Goal: Task Accomplishment & Management: Manage account settings

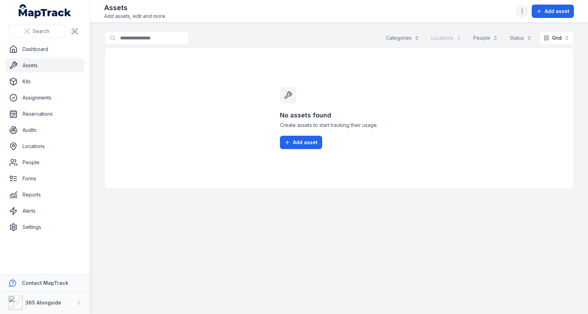
click at [520, 10] on icon "button" at bounding box center [521, 11] width 7 height 7
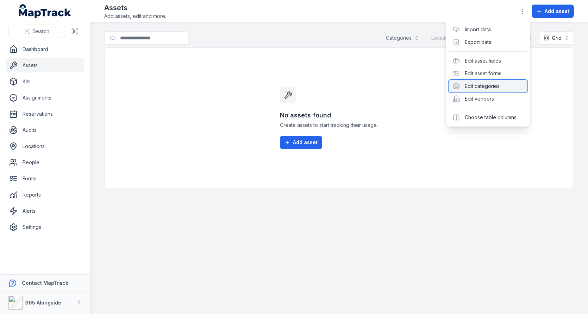
click at [489, 80] on div "Edit categories" at bounding box center [487, 86] width 79 height 13
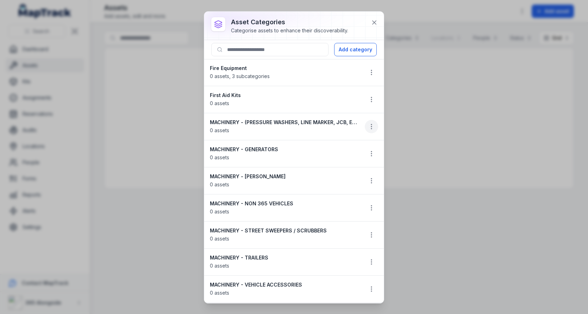
click at [369, 126] on icon "button" at bounding box center [371, 126] width 7 height 7
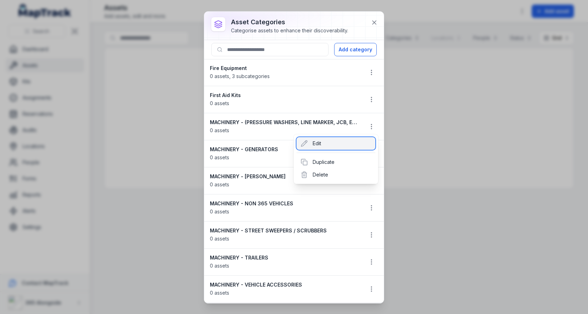
click at [334, 147] on div "Edit" at bounding box center [335, 143] width 79 height 13
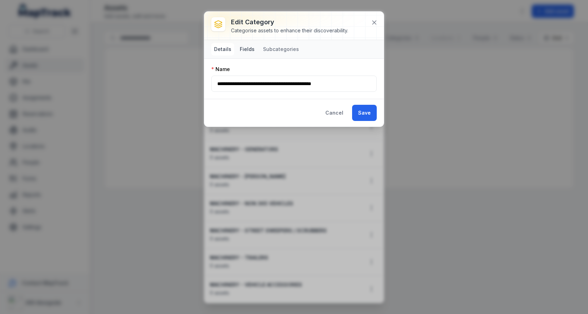
click at [252, 51] on button "Fields" at bounding box center [247, 49] width 20 height 13
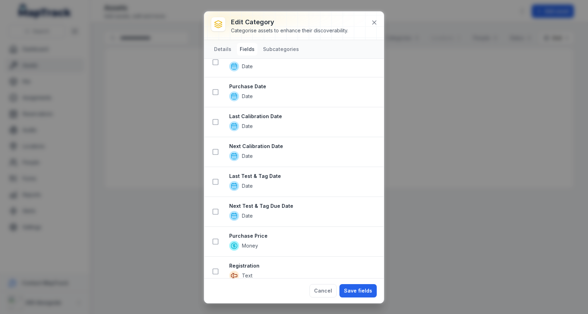
scroll to position [162, 0]
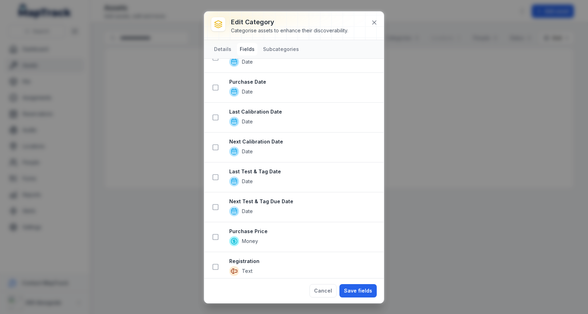
click at [250, 108] on strong "Last Calibration Date" at bounding box center [303, 111] width 149 height 7
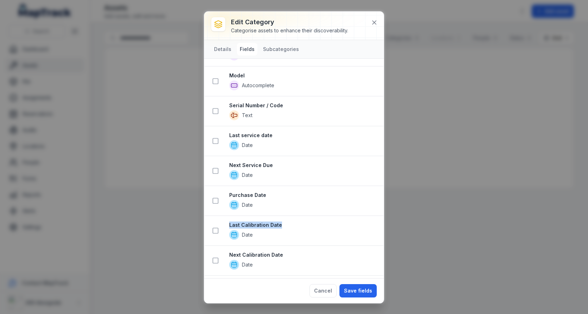
scroll to position [0, 0]
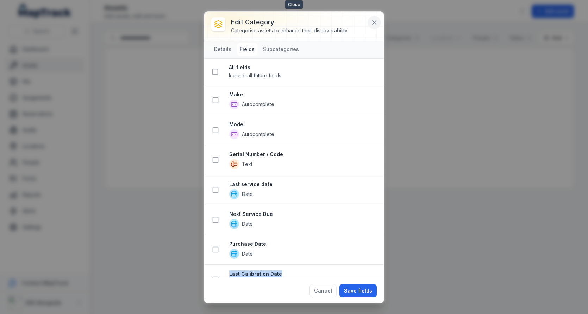
click at [376, 25] on icon at bounding box center [374, 22] width 7 height 7
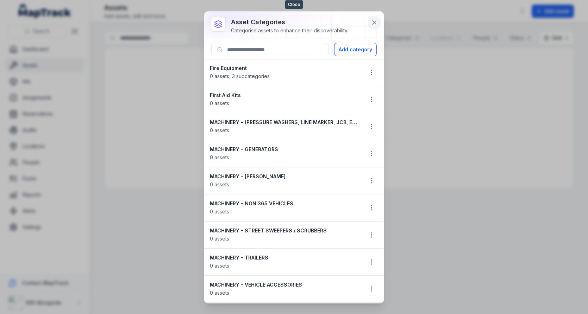
click at [379, 21] on button at bounding box center [373, 22] width 13 height 13
